Goal: Information Seeking & Learning: Learn about a topic

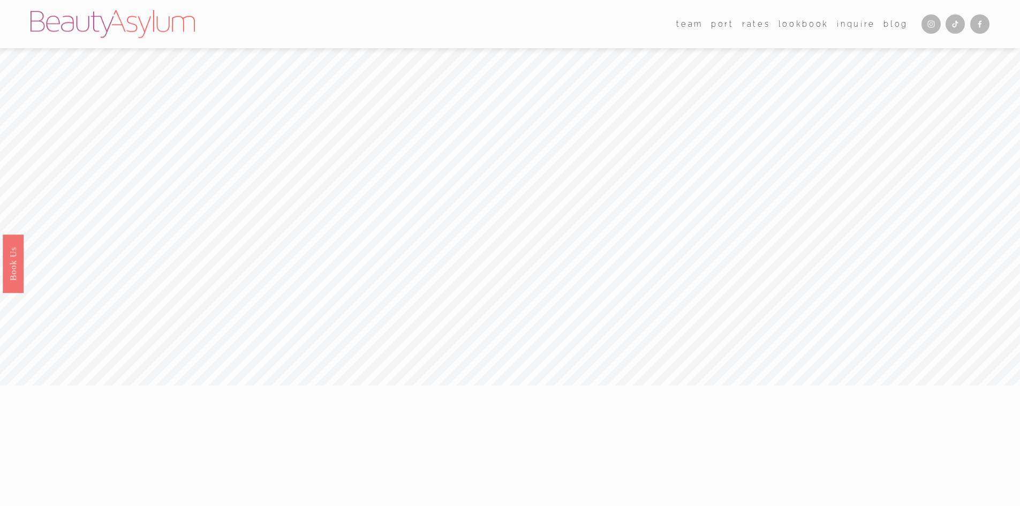
click at [723, 136] on div at bounding box center [510, 222] width 1020 height 259
drag, startPoint x: 755, startPoint y: 25, endPoint x: 753, endPoint y: 20, distance: 5.8
click at [755, 25] on link "Rates" at bounding box center [756, 24] width 28 height 16
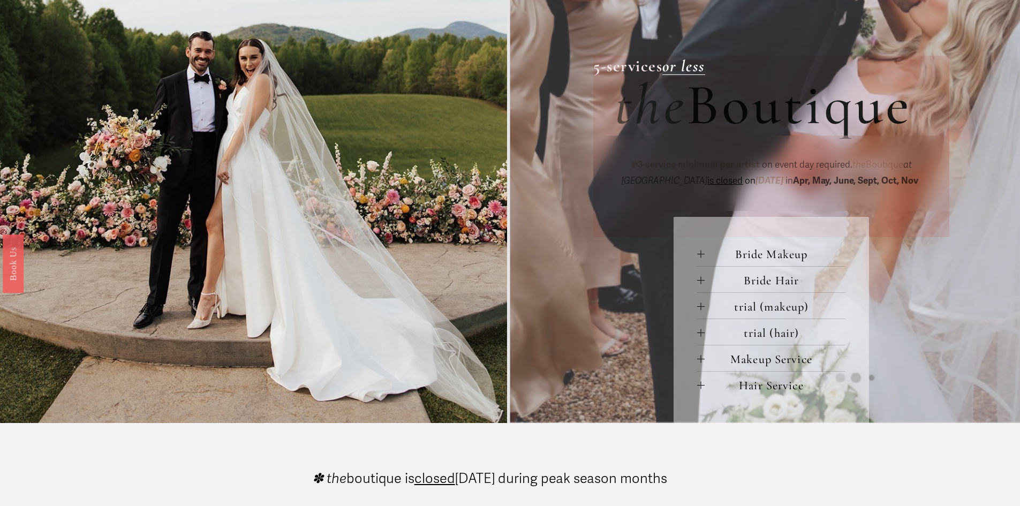
scroll to position [428, 0]
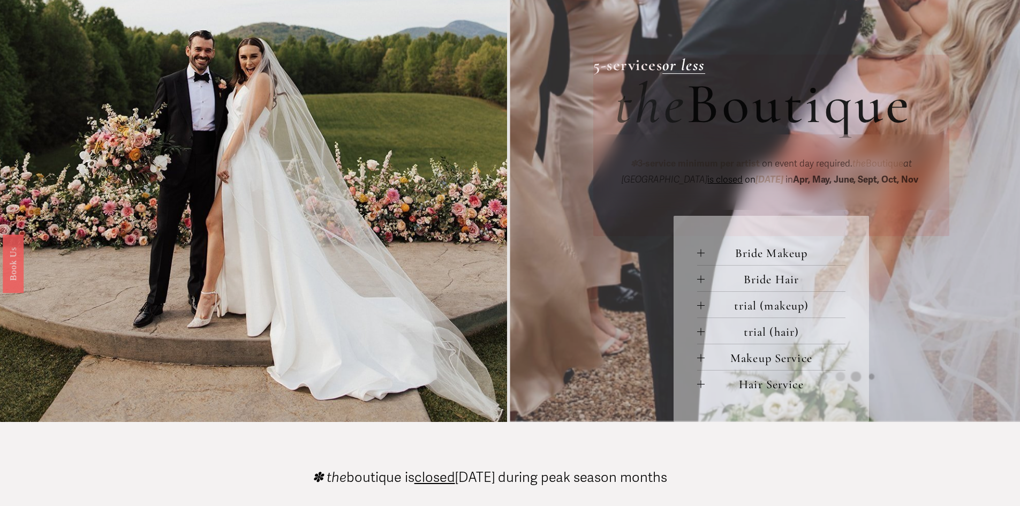
click at [724, 260] on span "Bride Makeup" at bounding box center [775, 253] width 141 height 14
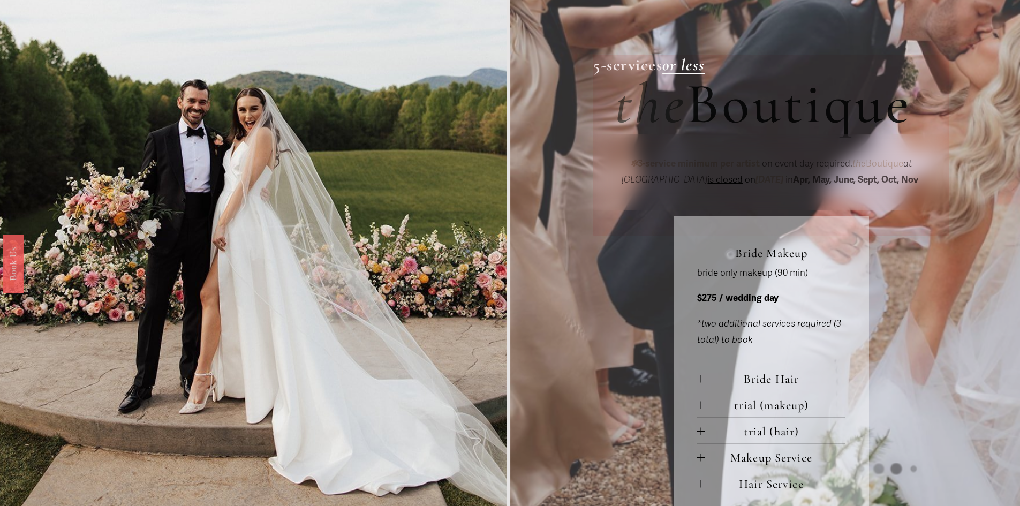
click at [724, 260] on span "Bride Makeup" at bounding box center [775, 253] width 141 height 14
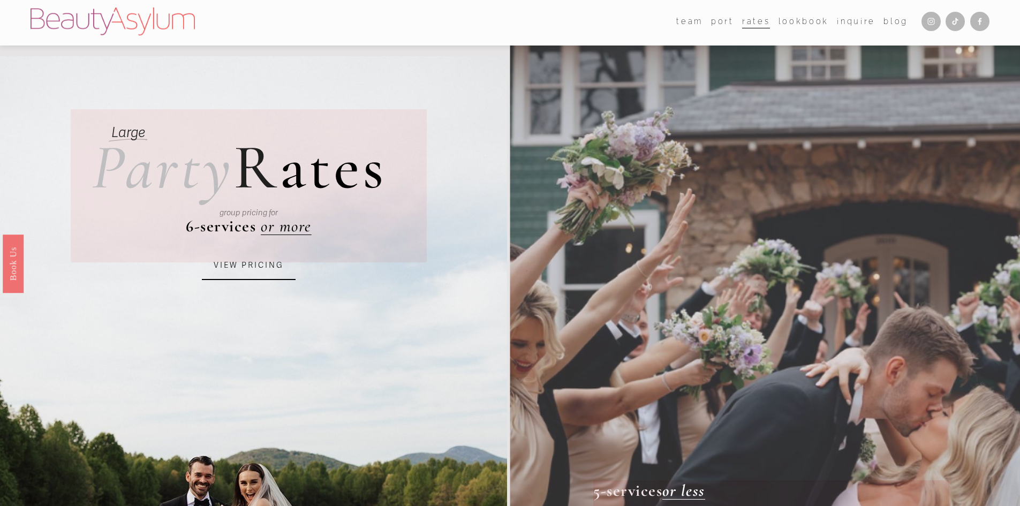
scroll to position [0, 0]
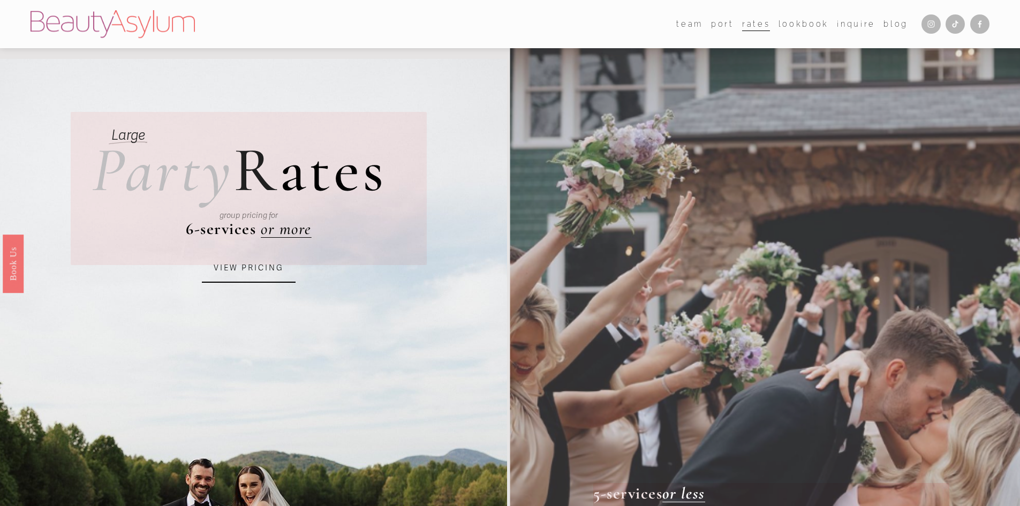
click at [724, 26] on link "port" at bounding box center [722, 24] width 23 height 16
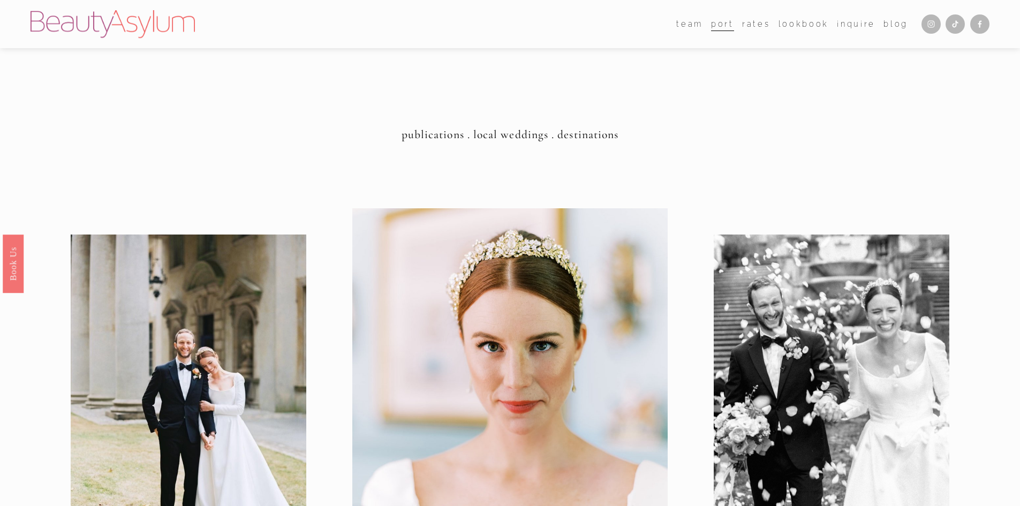
click at [814, 26] on link "Lookbook" at bounding box center [803, 24] width 50 height 16
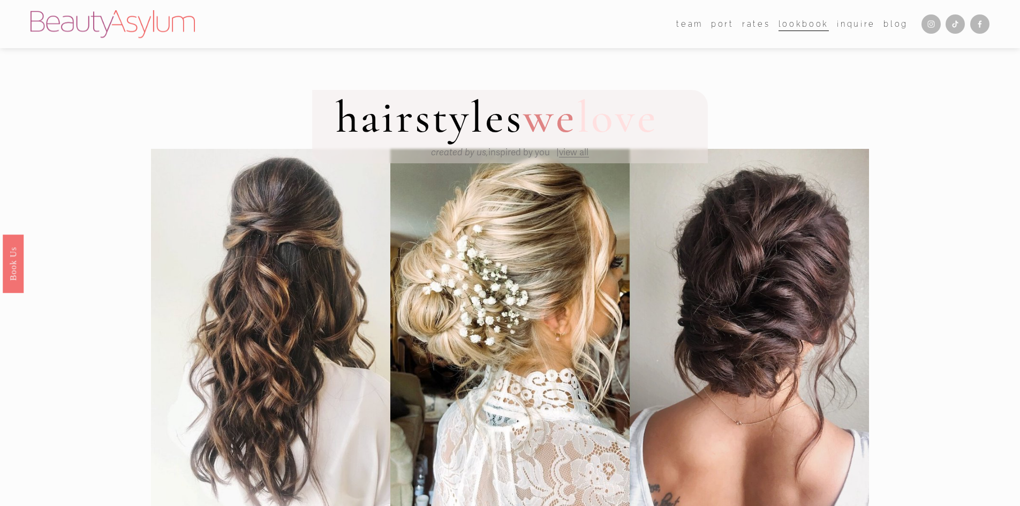
click at [751, 23] on link "Rates" at bounding box center [756, 24] width 28 height 16
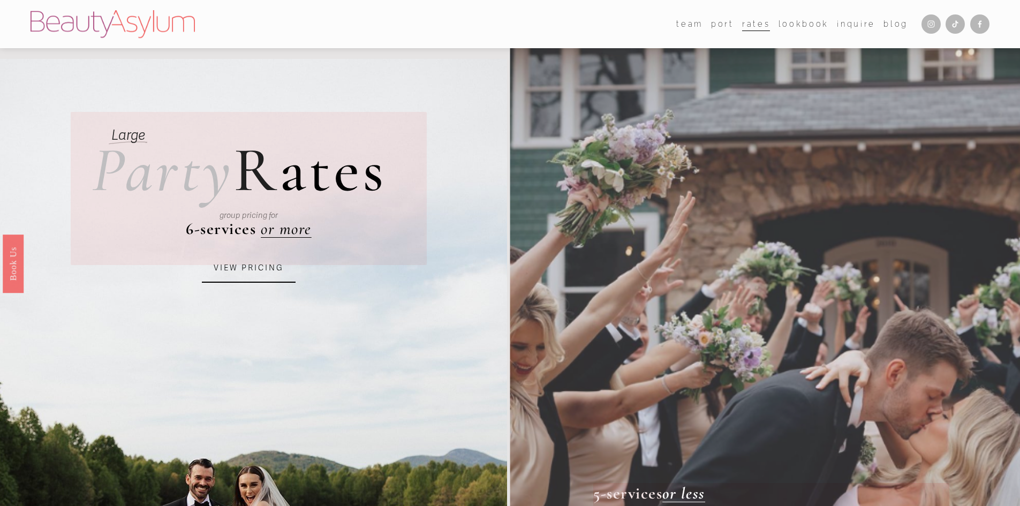
click at [854, 23] on link "Inquire" at bounding box center [856, 24] width 39 height 16
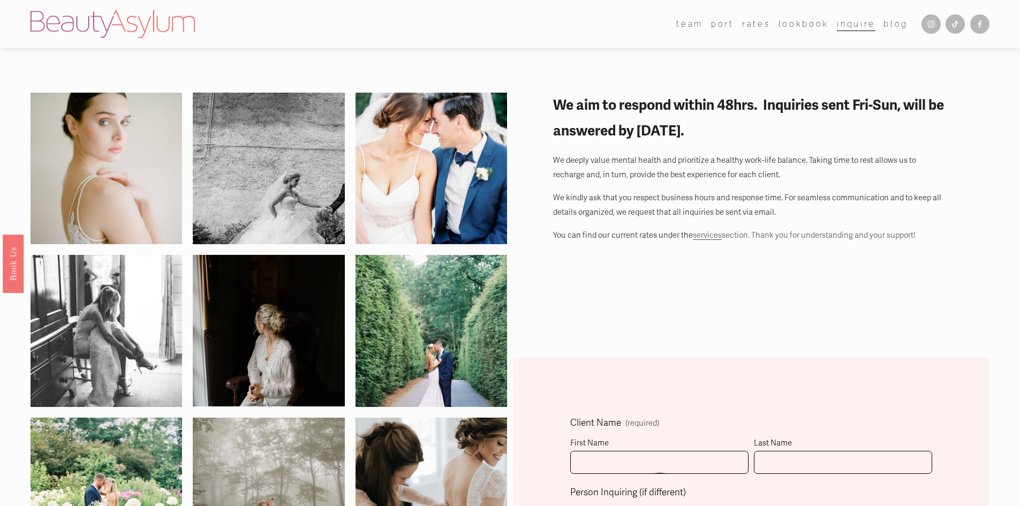
click at [759, 25] on link "Rates" at bounding box center [756, 24] width 28 height 16
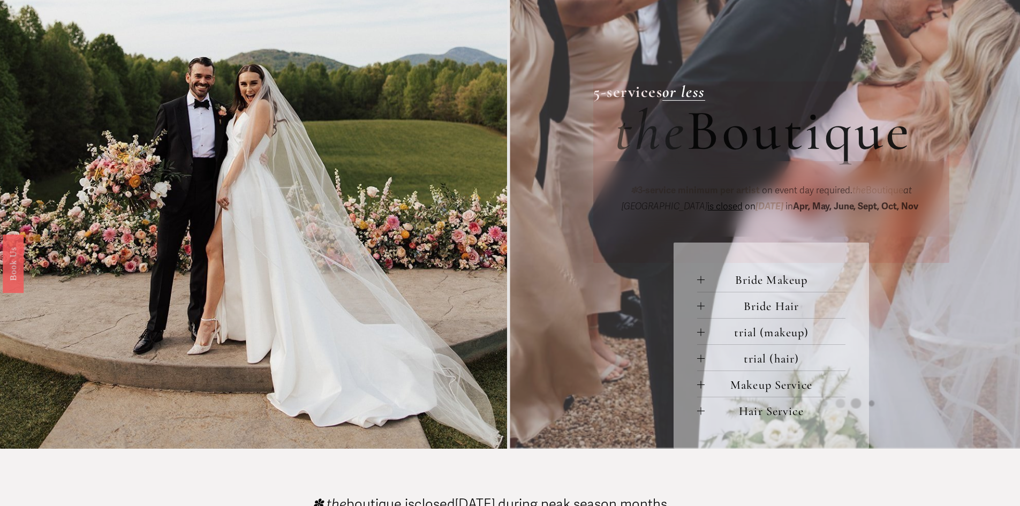
scroll to position [380, 0]
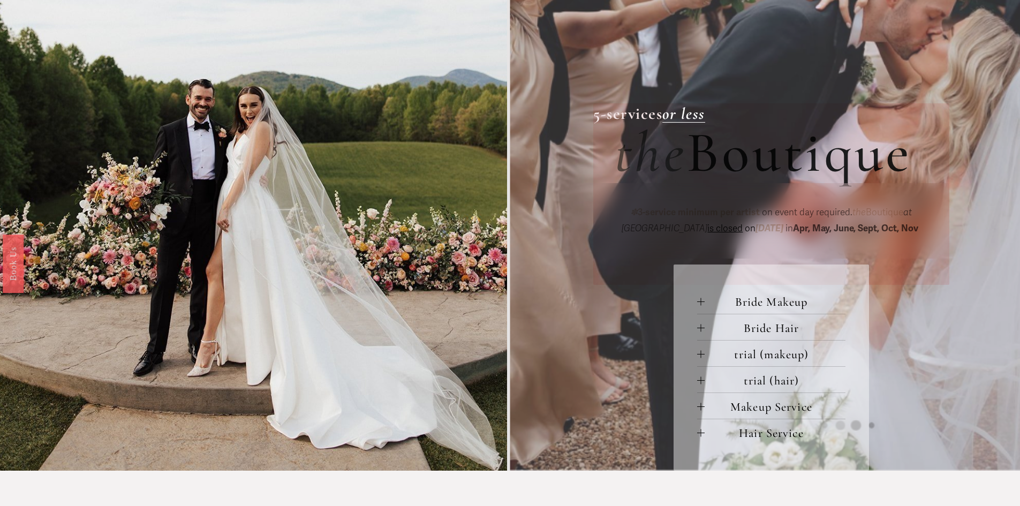
click at [747, 428] on span "Hair Service" at bounding box center [775, 433] width 141 height 14
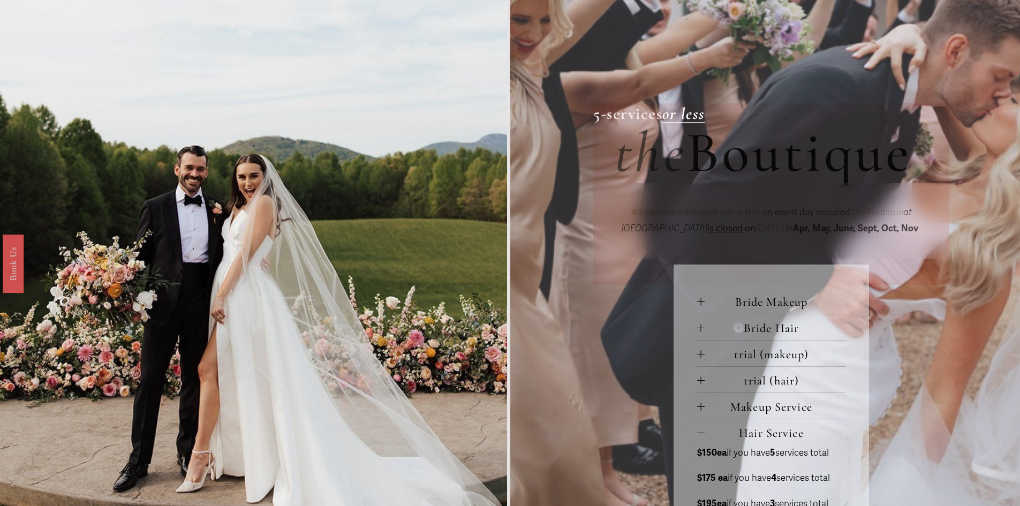
click at [747, 428] on span "Hair Service" at bounding box center [775, 433] width 141 height 14
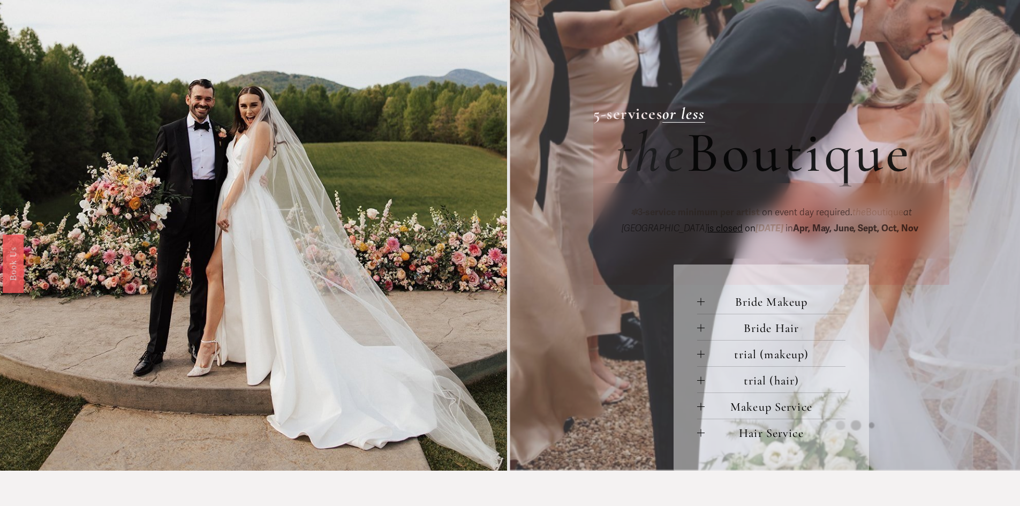
click at [744, 357] on span "trial (makeup)" at bounding box center [775, 354] width 141 height 14
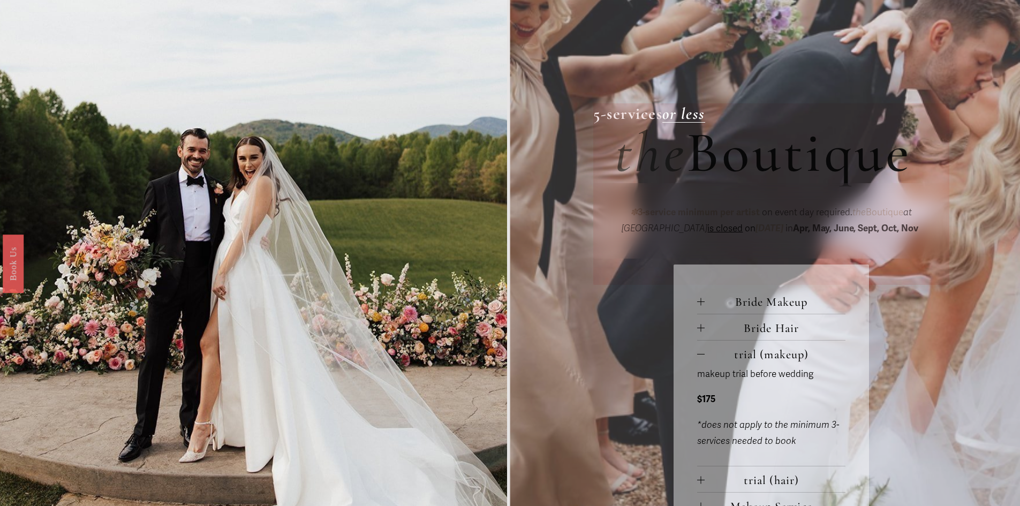
click at [743, 357] on span "trial (makeup)" at bounding box center [775, 354] width 141 height 14
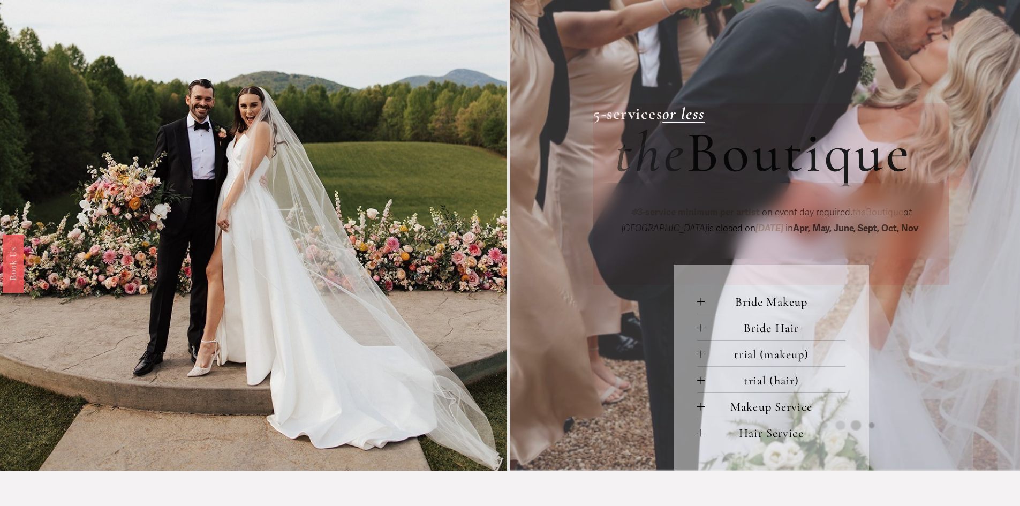
click at [733, 388] on span "trial (hair)" at bounding box center [775, 380] width 141 height 14
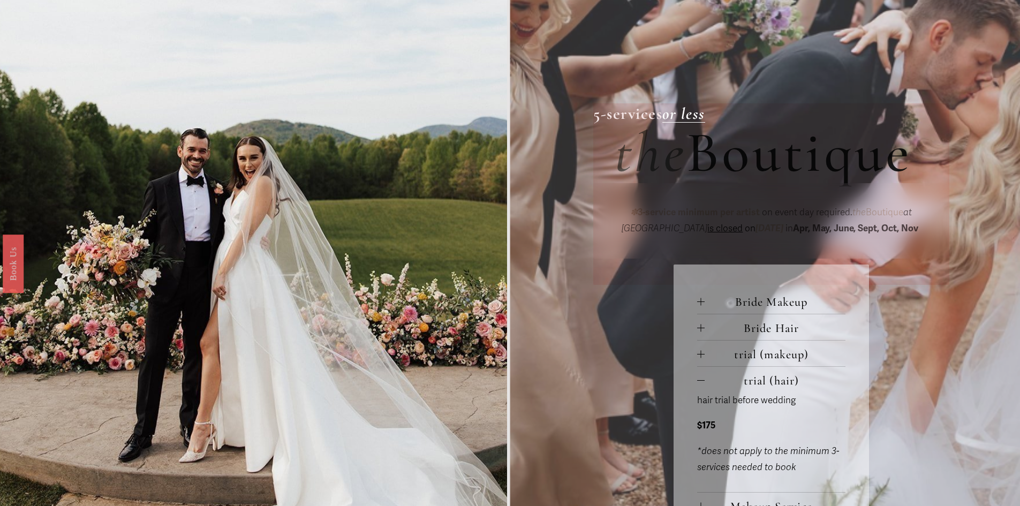
click at [733, 388] on span "trial (hair)" at bounding box center [775, 380] width 141 height 14
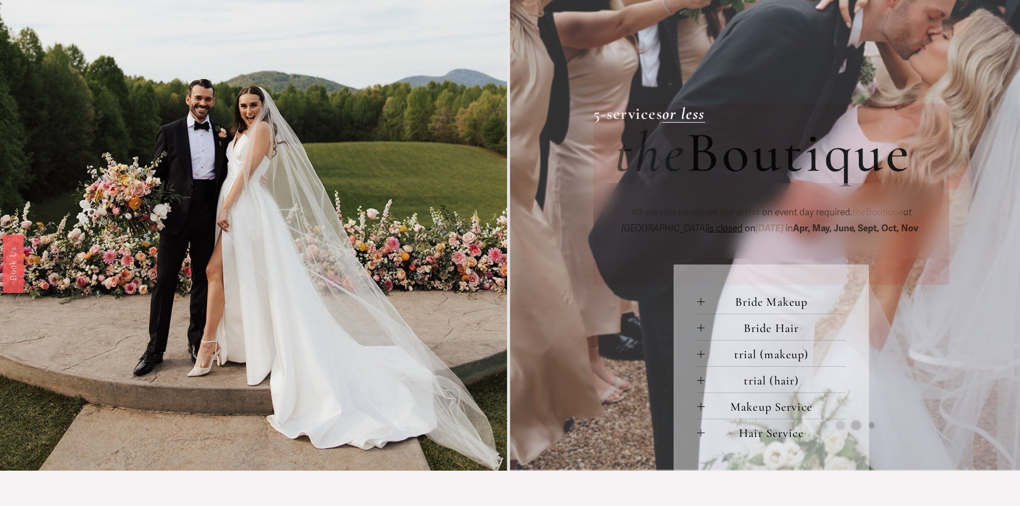
click at [727, 314] on button "Bride Makeup" at bounding box center [771, 301] width 148 height 26
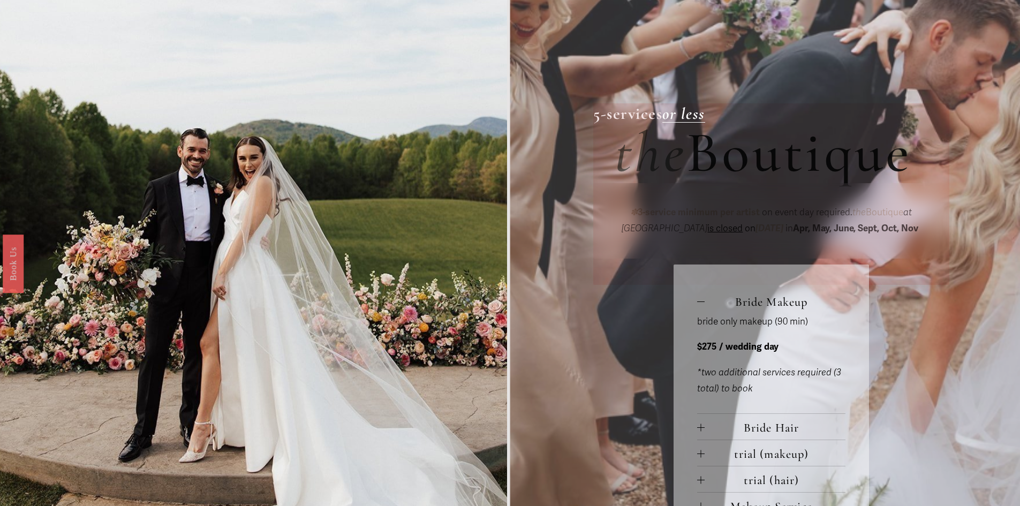
click at [731, 308] on span "Bride Makeup" at bounding box center [775, 301] width 141 height 14
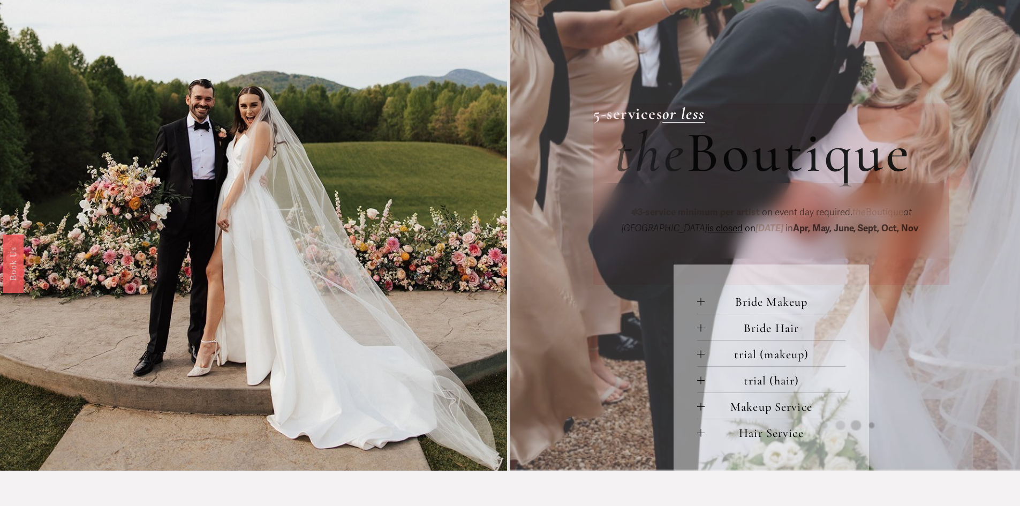
click at [735, 335] on span "Bride Hair" at bounding box center [775, 328] width 141 height 14
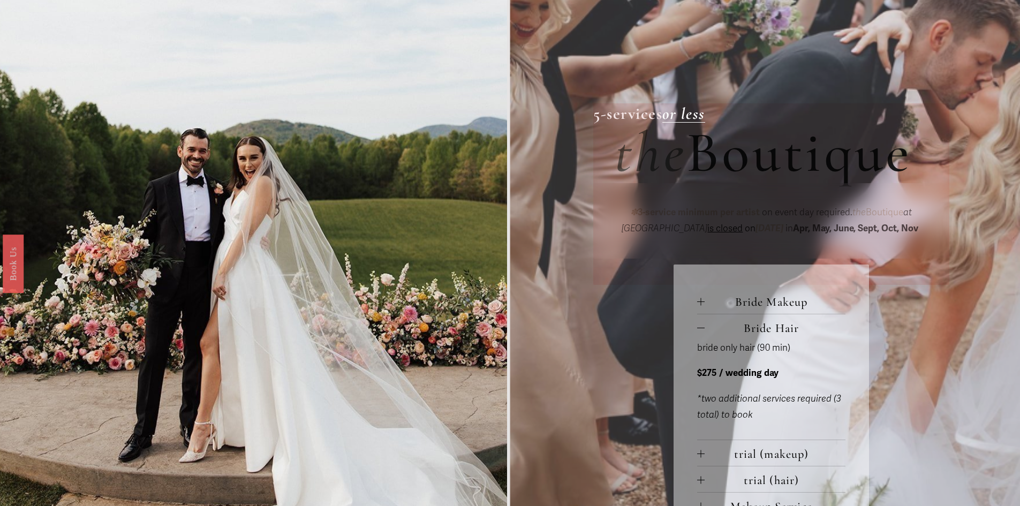
click at [735, 335] on span "Bride Hair" at bounding box center [775, 328] width 141 height 14
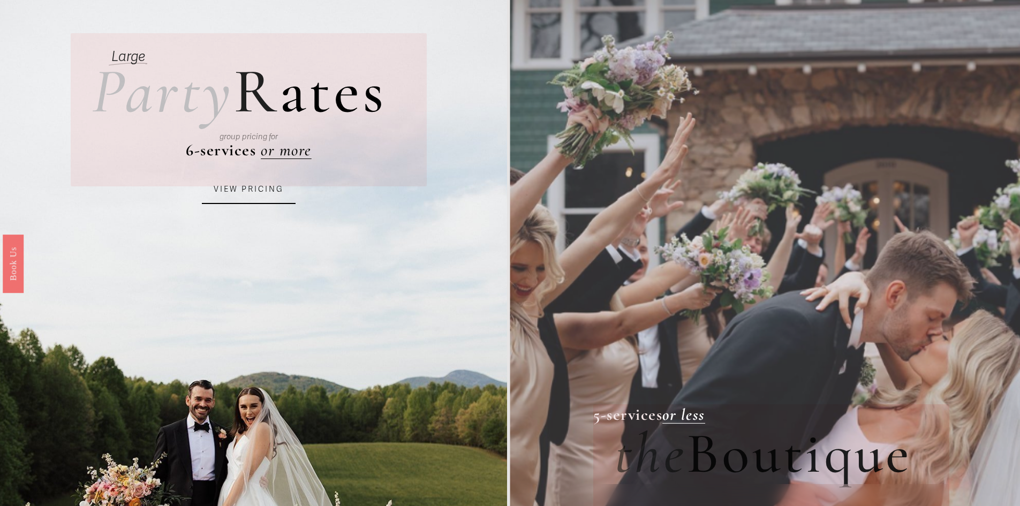
scroll to position [58, 0]
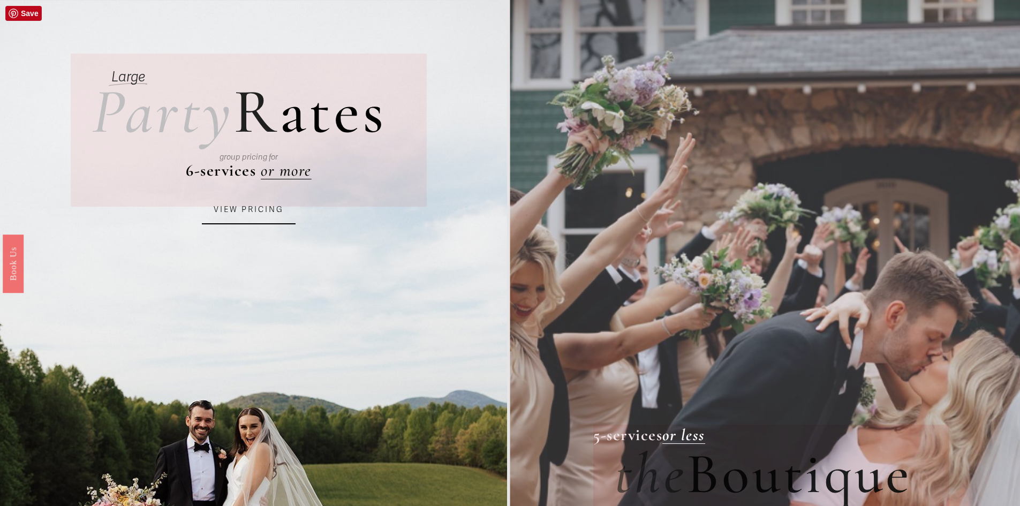
click at [240, 209] on link "VIEW PRICING" at bounding box center [249, 209] width 94 height 29
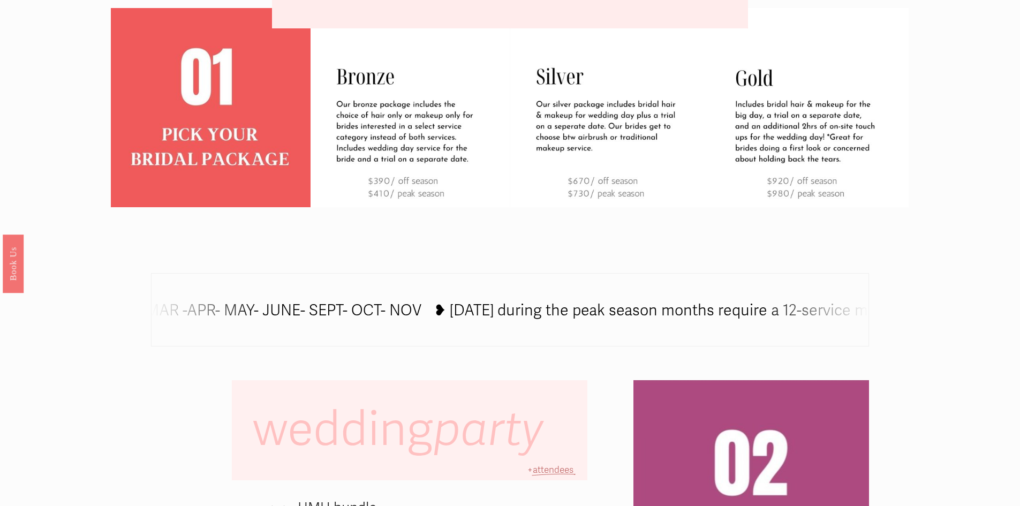
scroll to position [696, 0]
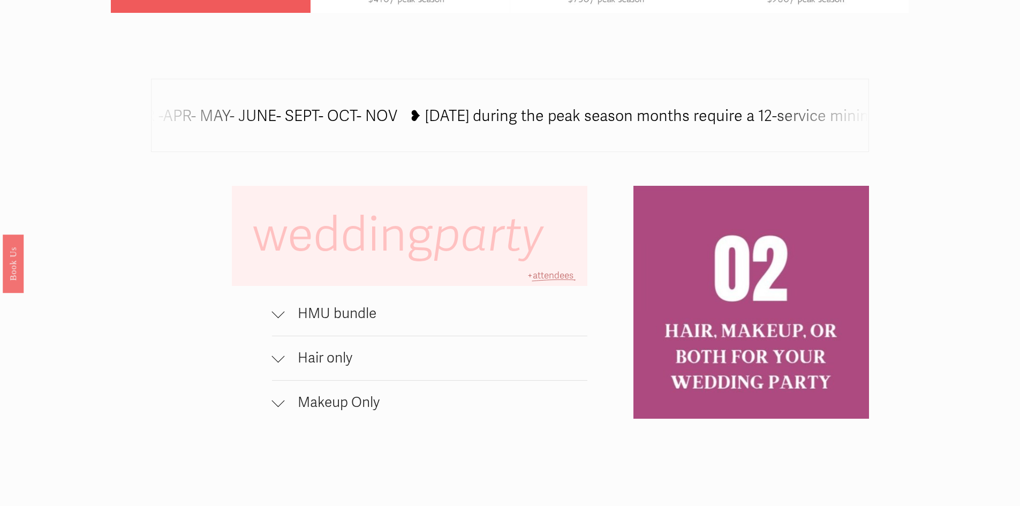
click at [344, 322] on span "HMU bundle" at bounding box center [436, 313] width 303 height 17
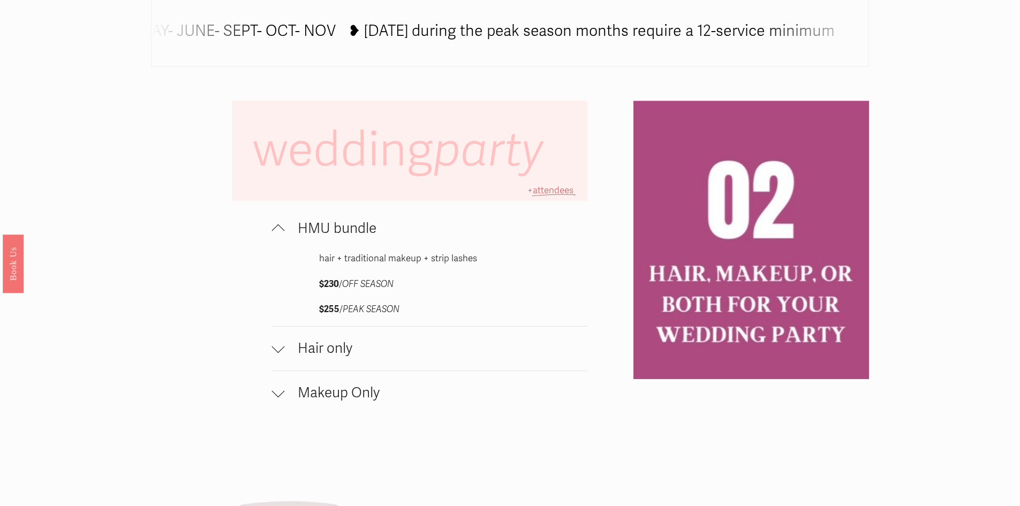
scroll to position [803, 0]
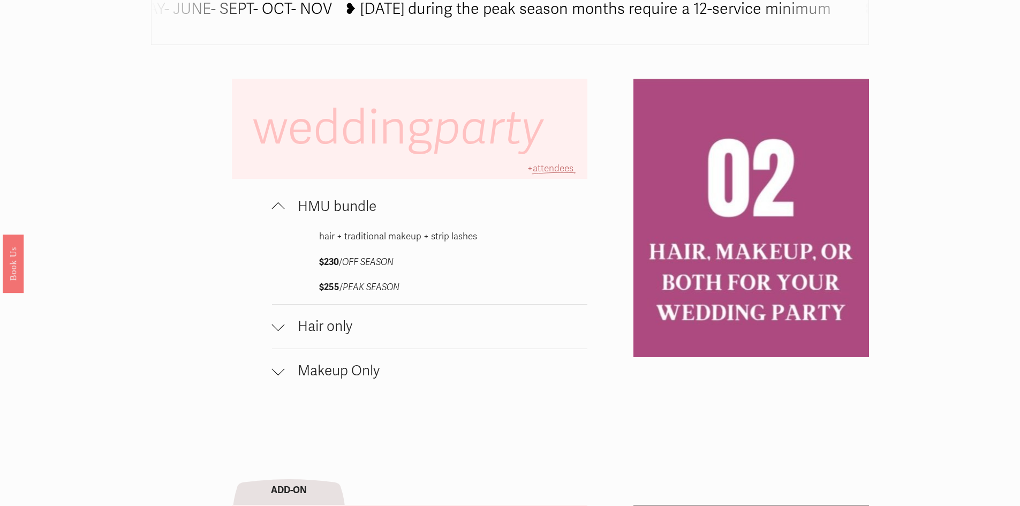
click at [337, 356] on button "Makeup Only" at bounding box center [430, 371] width 316 height 44
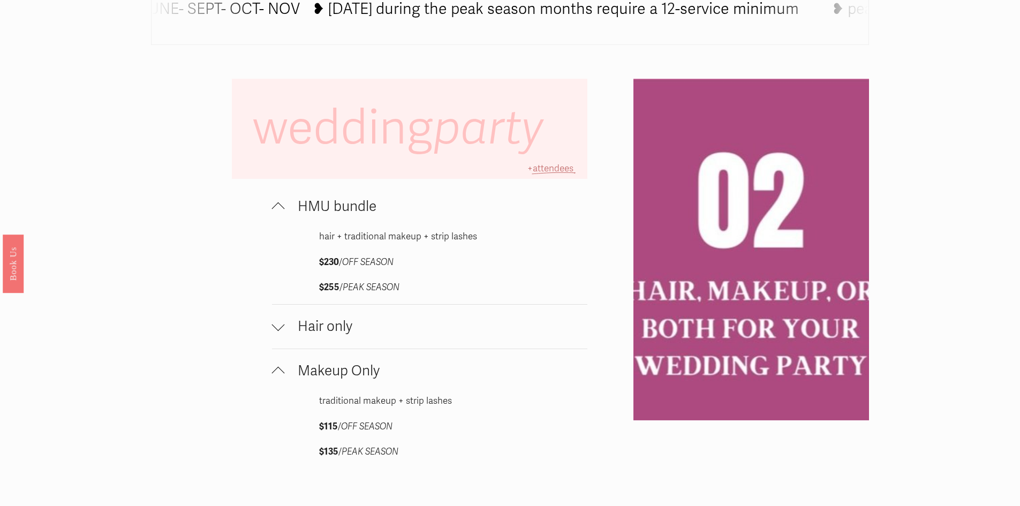
click at [332, 335] on span "Hair only" at bounding box center [436, 326] width 303 height 17
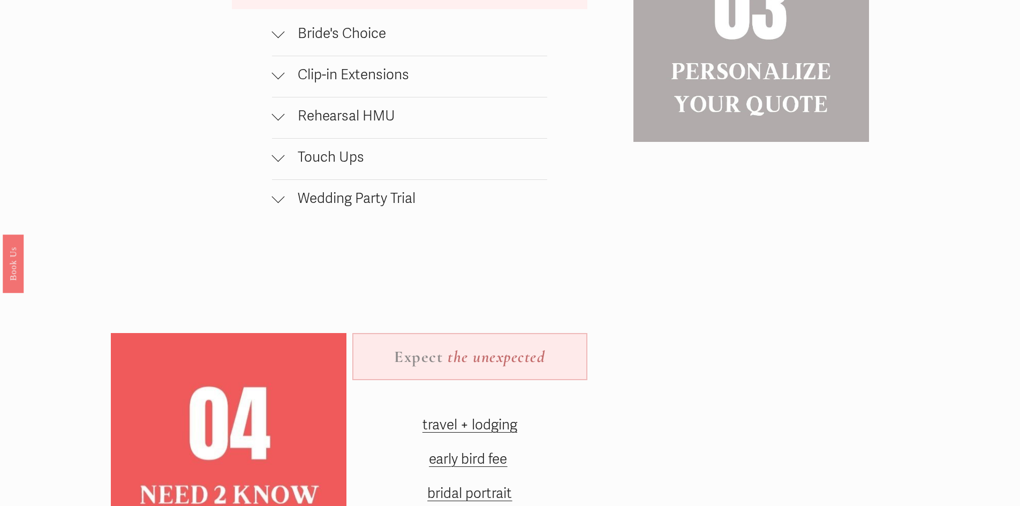
scroll to position [1499, 0]
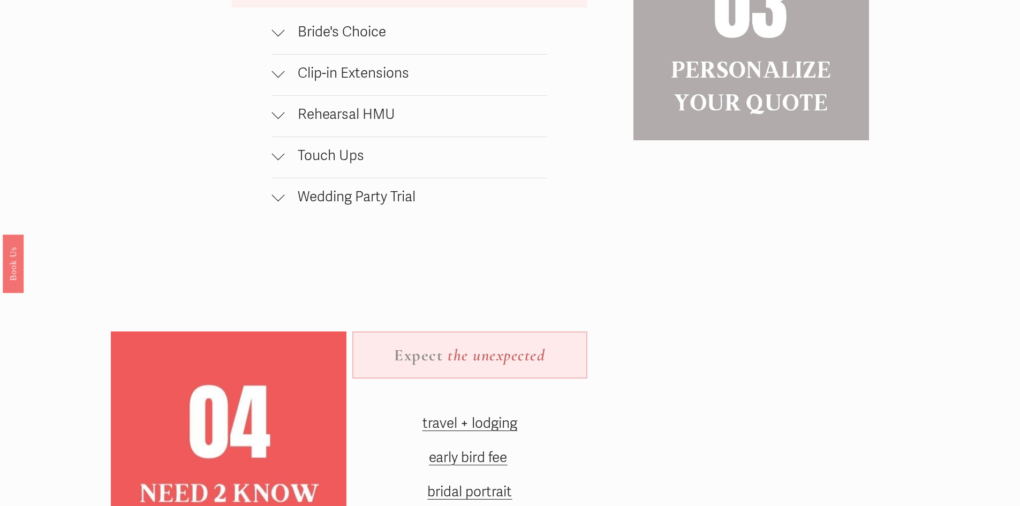
click at [342, 36] on span "Bride's Choice" at bounding box center [416, 32] width 262 height 17
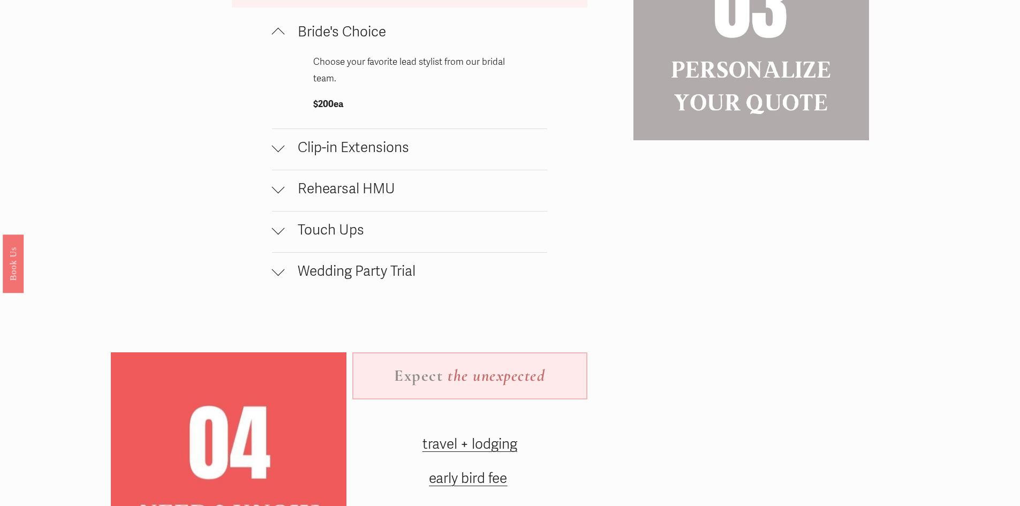
click at [342, 33] on span "Bride's Choice" at bounding box center [416, 32] width 262 height 17
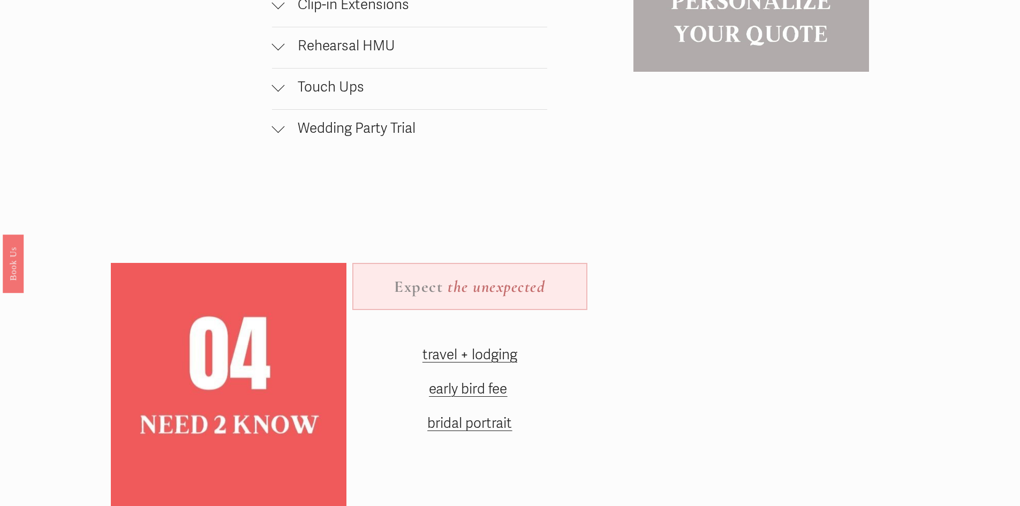
scroll to position [1767, 0]
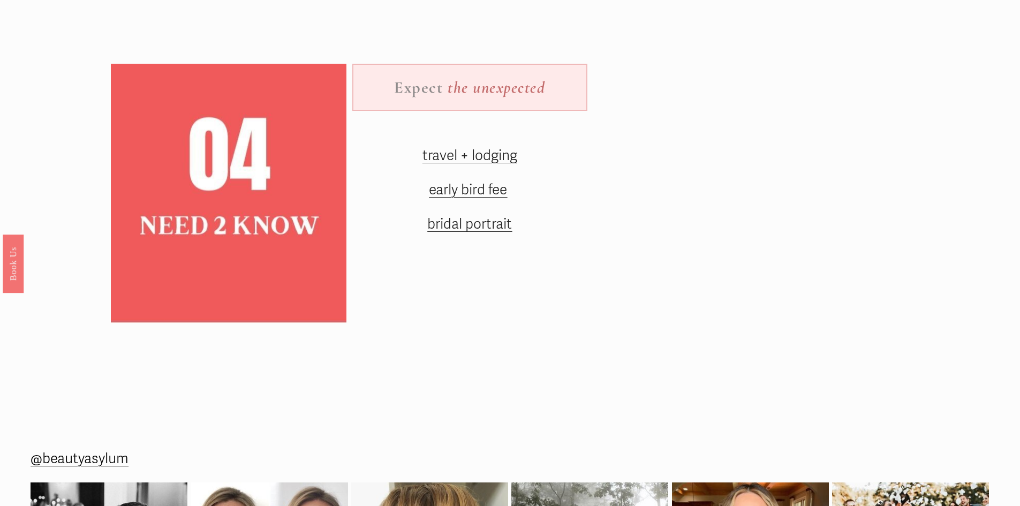
click at [478, 164] on span "travel + lodging" at bounding box center [469, 155] width 95 height 17
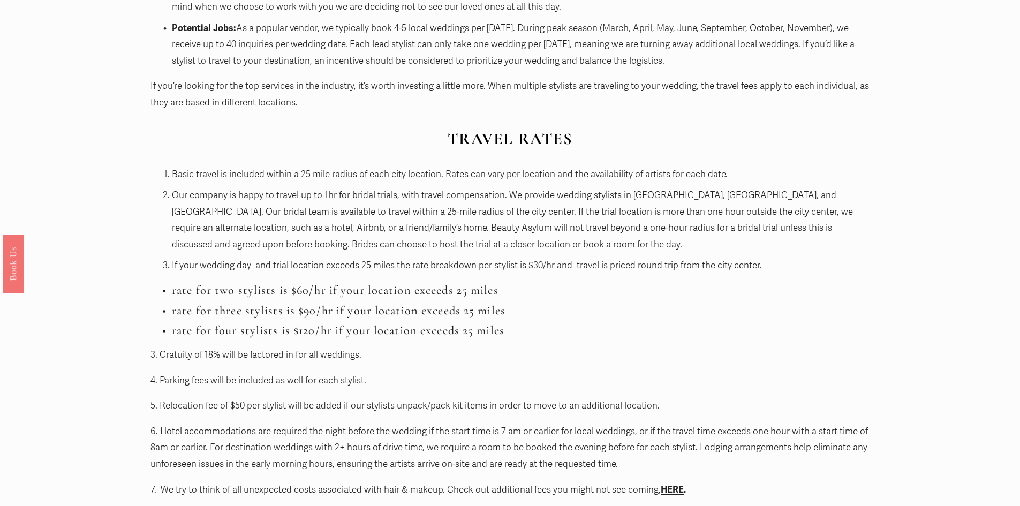
scroll to position [1124, 0]
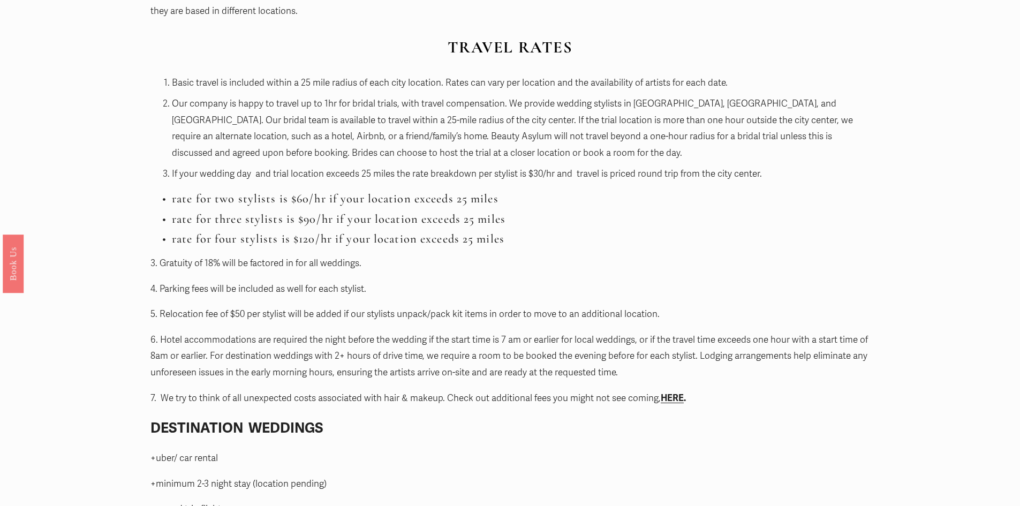
click at [680, 395] on strong "HERE" at bounding box center [672, 397] width 23 height 11
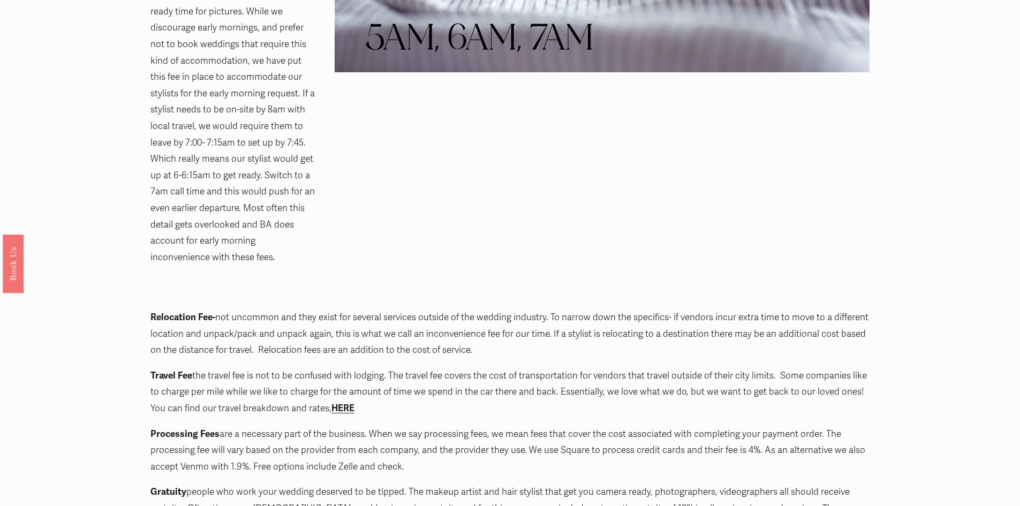
scroll to position [1124, 0]
